Goal: Ask a question

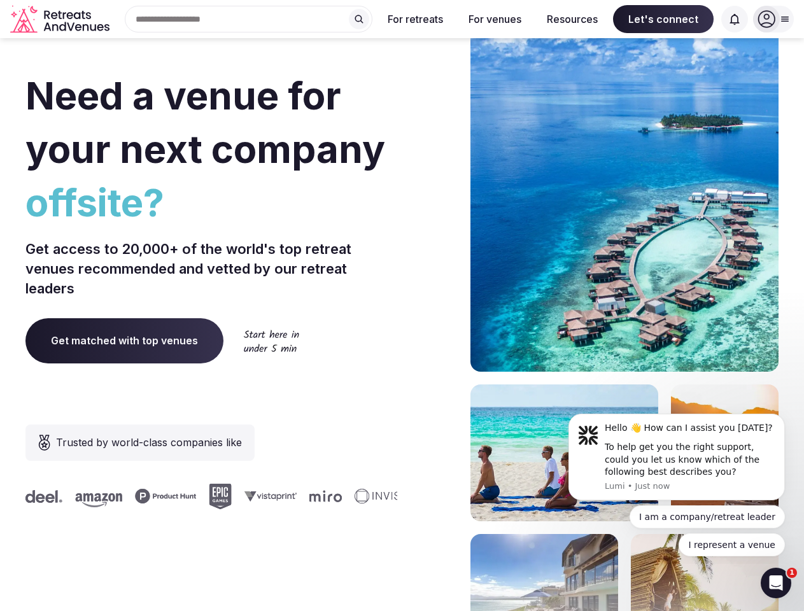
click at [402, 306] on div "Need a venue for your next company offsite? Get access to 20,000+ of the world'…" at bounding box center [401, 381] width 753 height 768
click at [249, 19] on div "Search Popular Destinations [GEOGRAPHIC_DATA], [GEOGRAPHIC_DATA] [GEOGRAPHIC_DA…" at bounding box center [244, 19] width 258 height 27
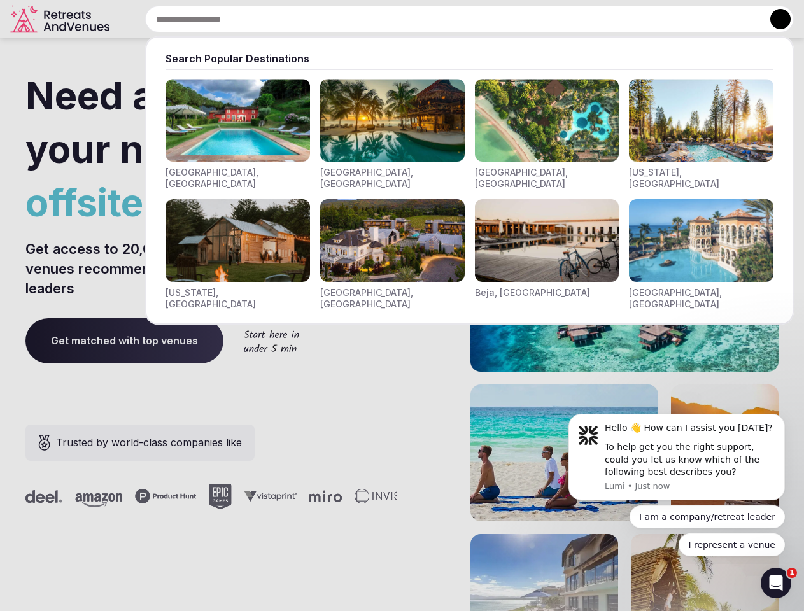
click at [359, 19] on input "text" at bounding box center [469, 19] width 649 height 27
click at [416, 19] on input "text" at bounding box center [469, 19] width 649 height 27
click at [495, 19] on input "text" at bounding box center [469, 19] width 649 height 27
click at [573, 19] on input "text" at bounding box center [469, 19] width 649 height 27
click at [664, 19] on input "text" at bounding box center [469, 19] width 649 height 27
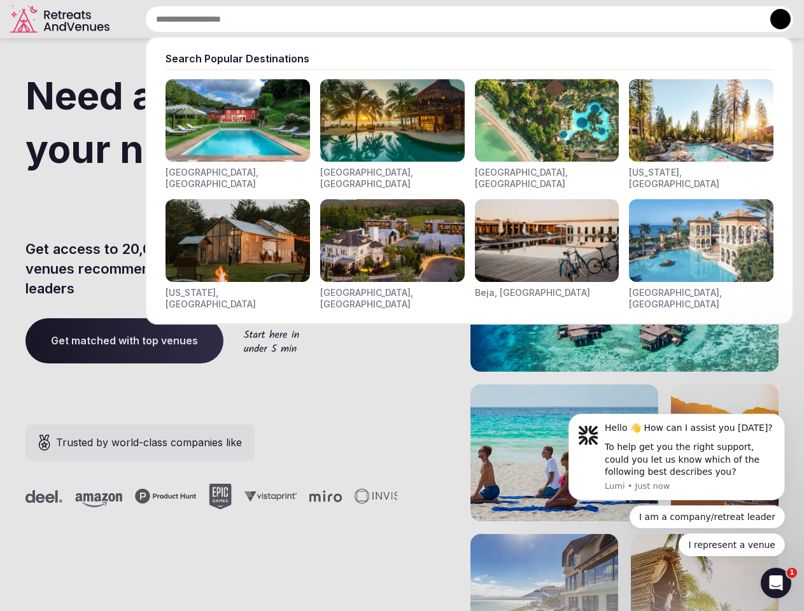
click at [735, 19] on input "text" at bounding box center [469, 19] width 649 height 27
click at [774, 19] on button at bounding box center [781, 19] width 20 height 20
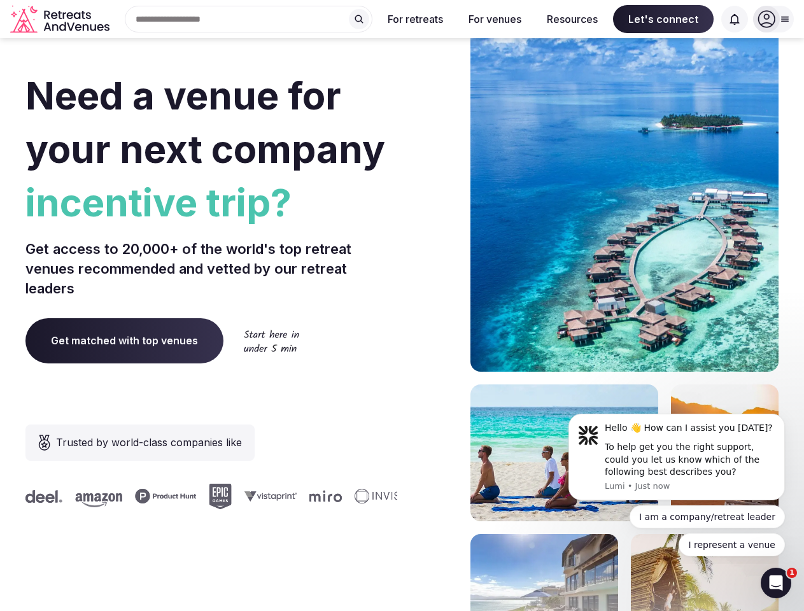
click at [677, 457] on div "To help get you the right support, could you let us know which of the following…" at bounding box center [690, 460] width 171 height 38
